Goal: Information Seeking & Learning: Learn about a topic

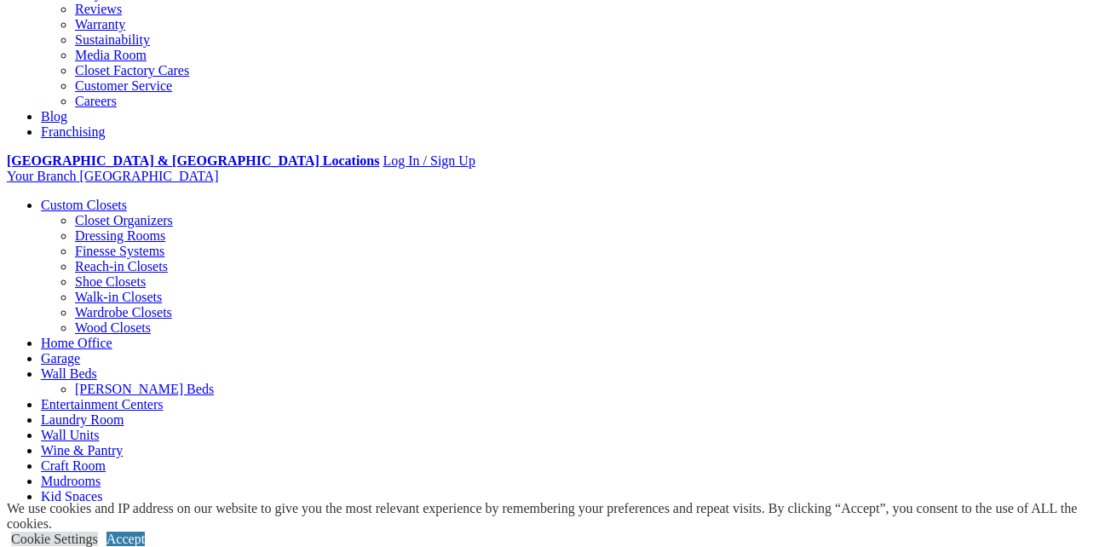
scroll to position [682, 0]
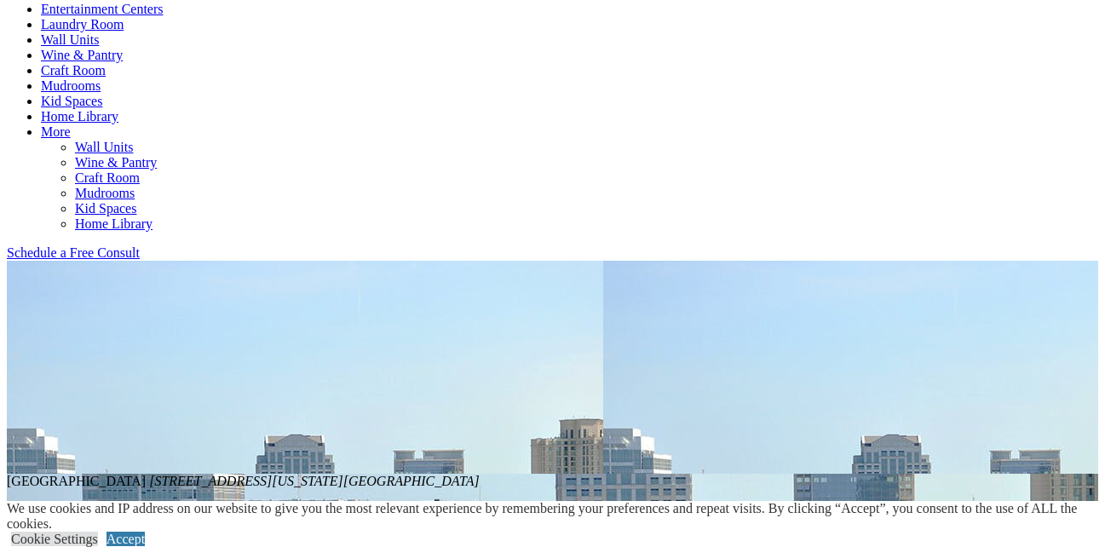
scroll to position [937, 0]
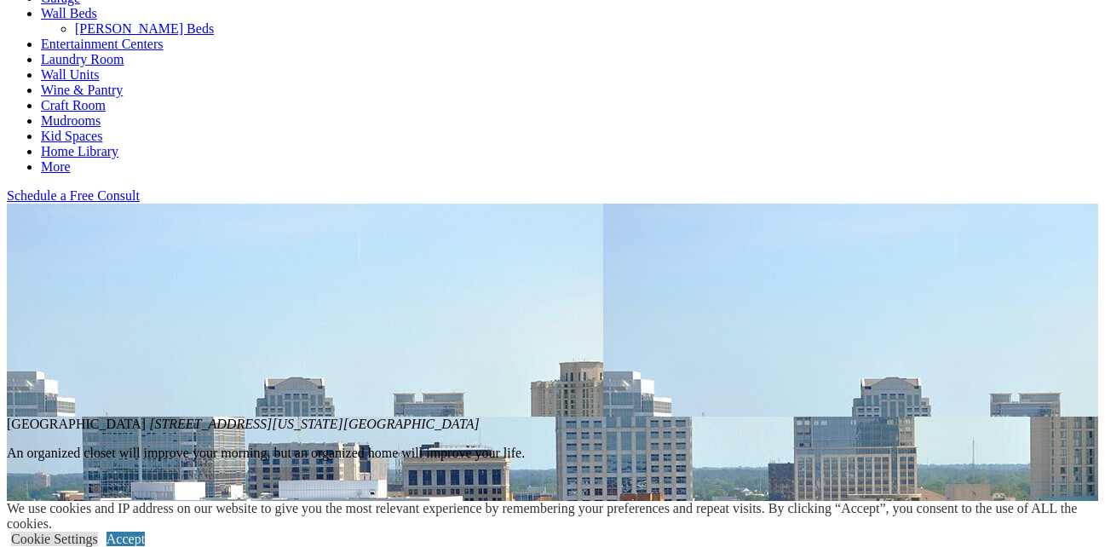
scroll to position [511, 0]
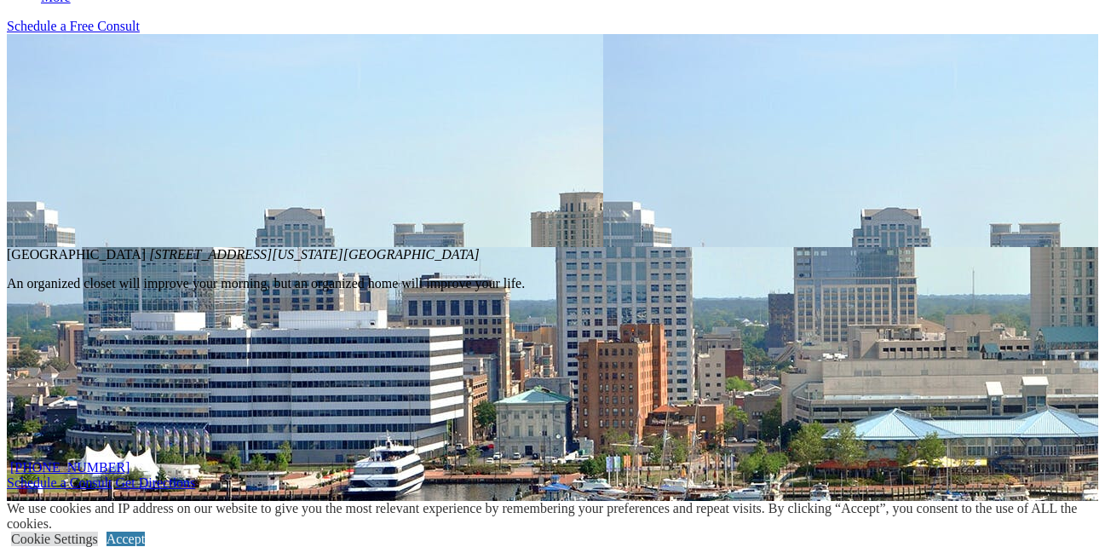
scroll to position [682, 0]
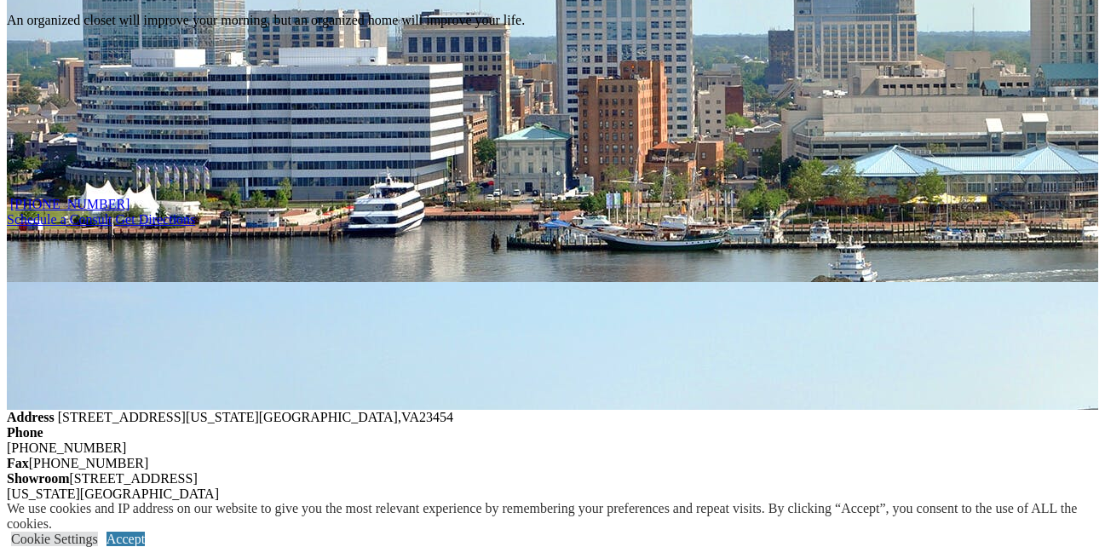
scroll to position [937, 0]
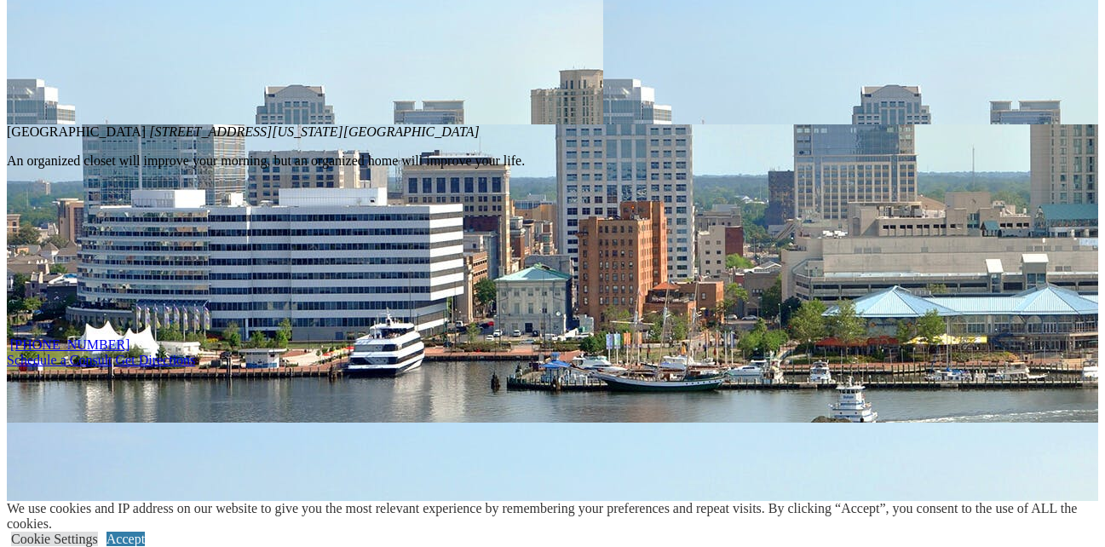
scroll to position [767, 0]
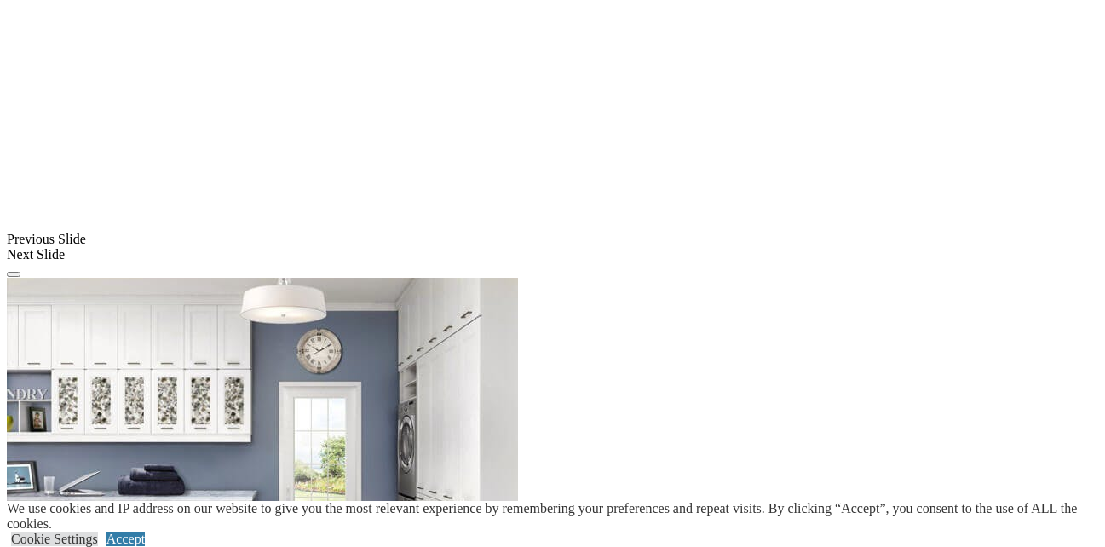
scroll to position [1466, 0]
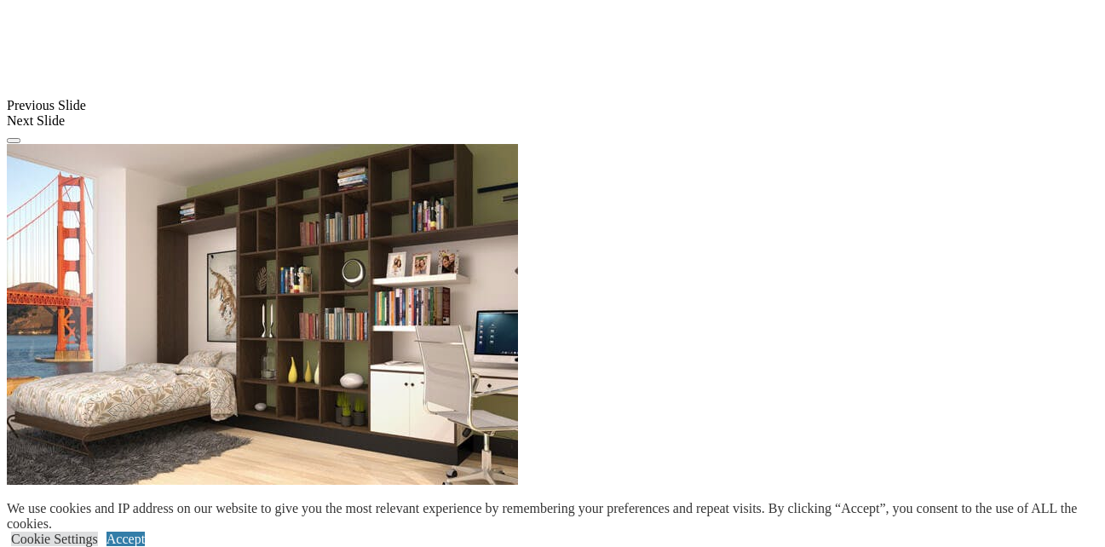
scroll to position [1636, 0]
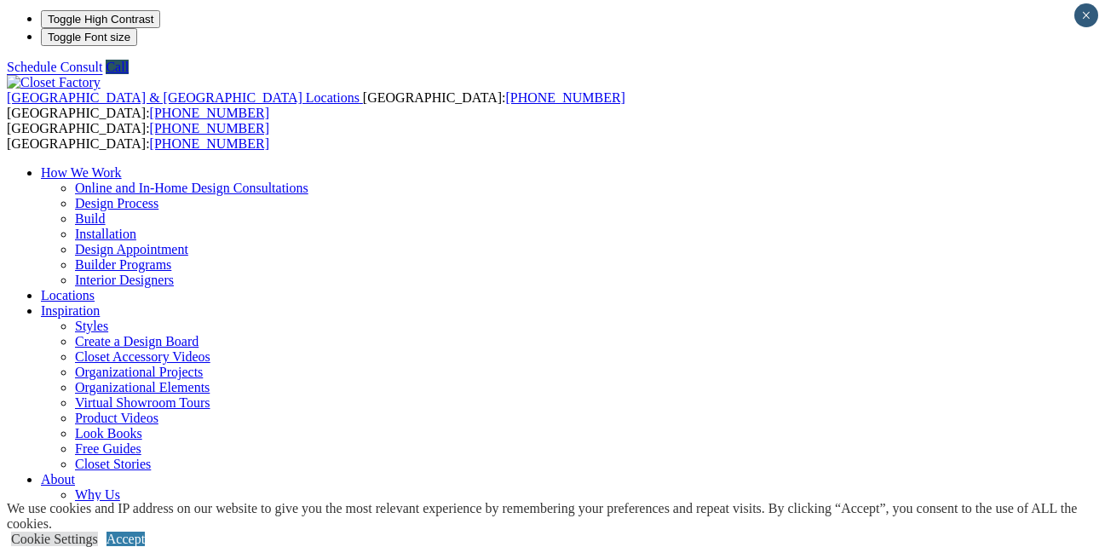
scroll to position [0, 0]
